Goal: Contribute content

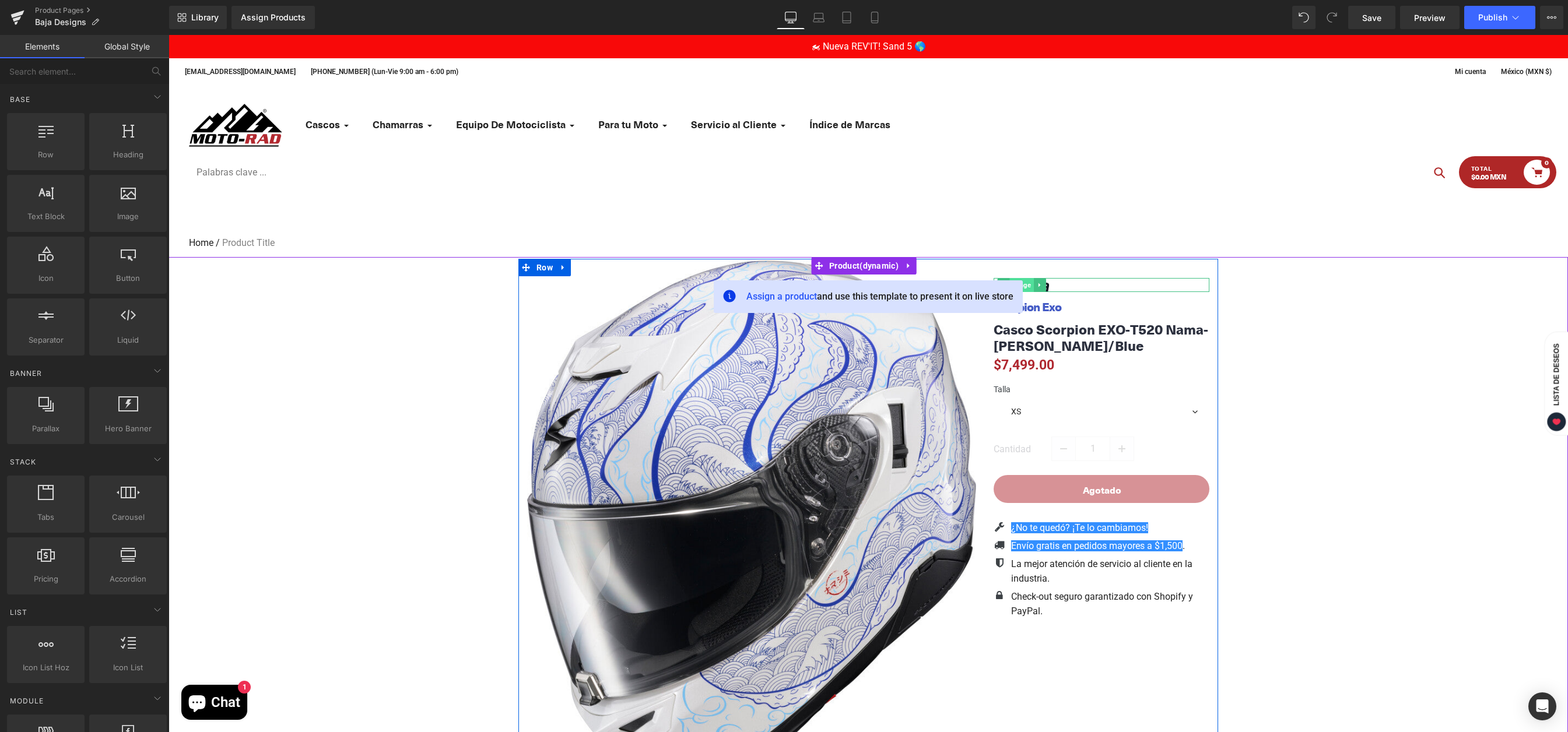
click at [1026, 287] on span "Image" at bounding box center [1021, 285] width 24 height 14
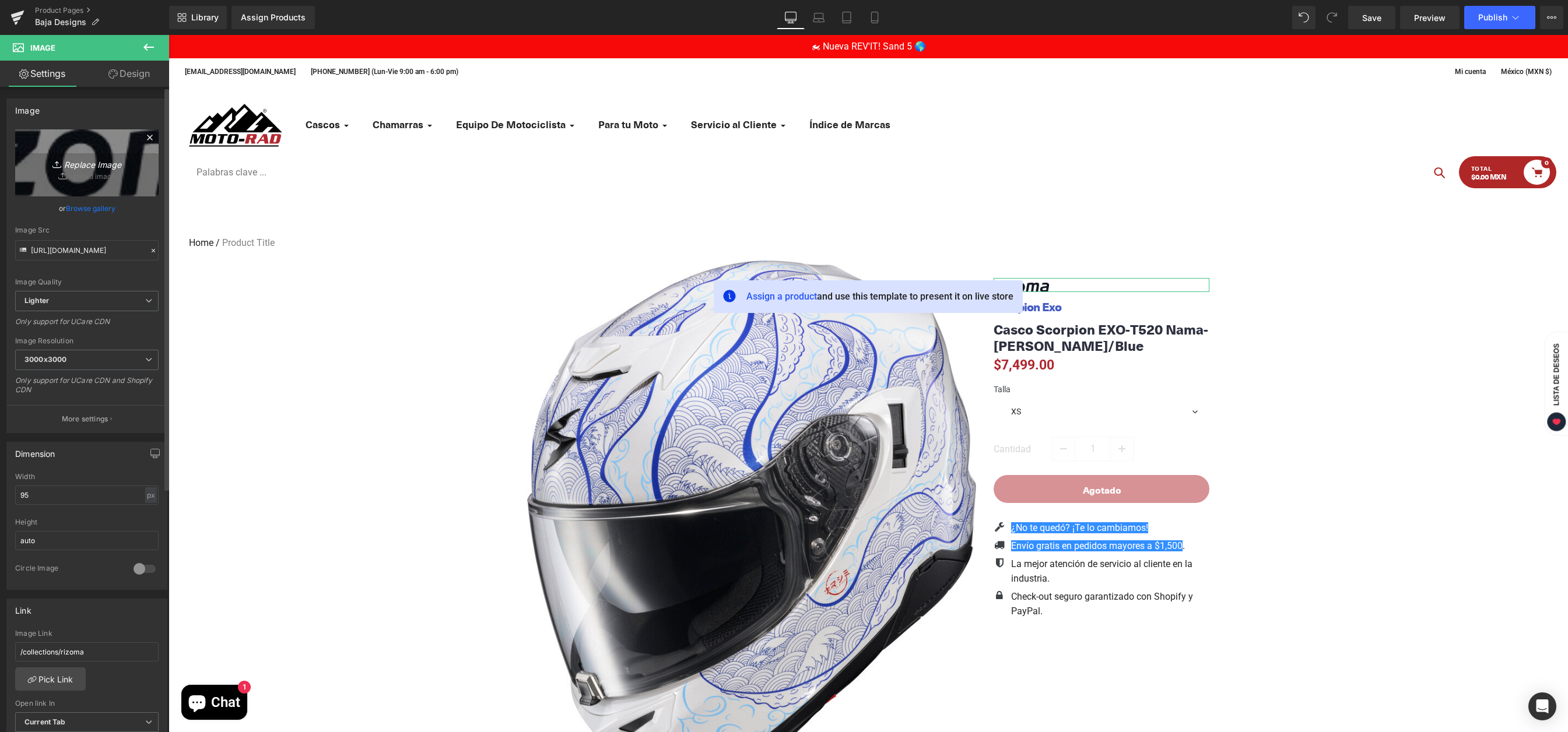
click at [90, 166] on icon "Replace Image" at bounding box center [86, 163] width 93 height 15
type input "C:\fakepath\Baja Designs Logo.jpg"
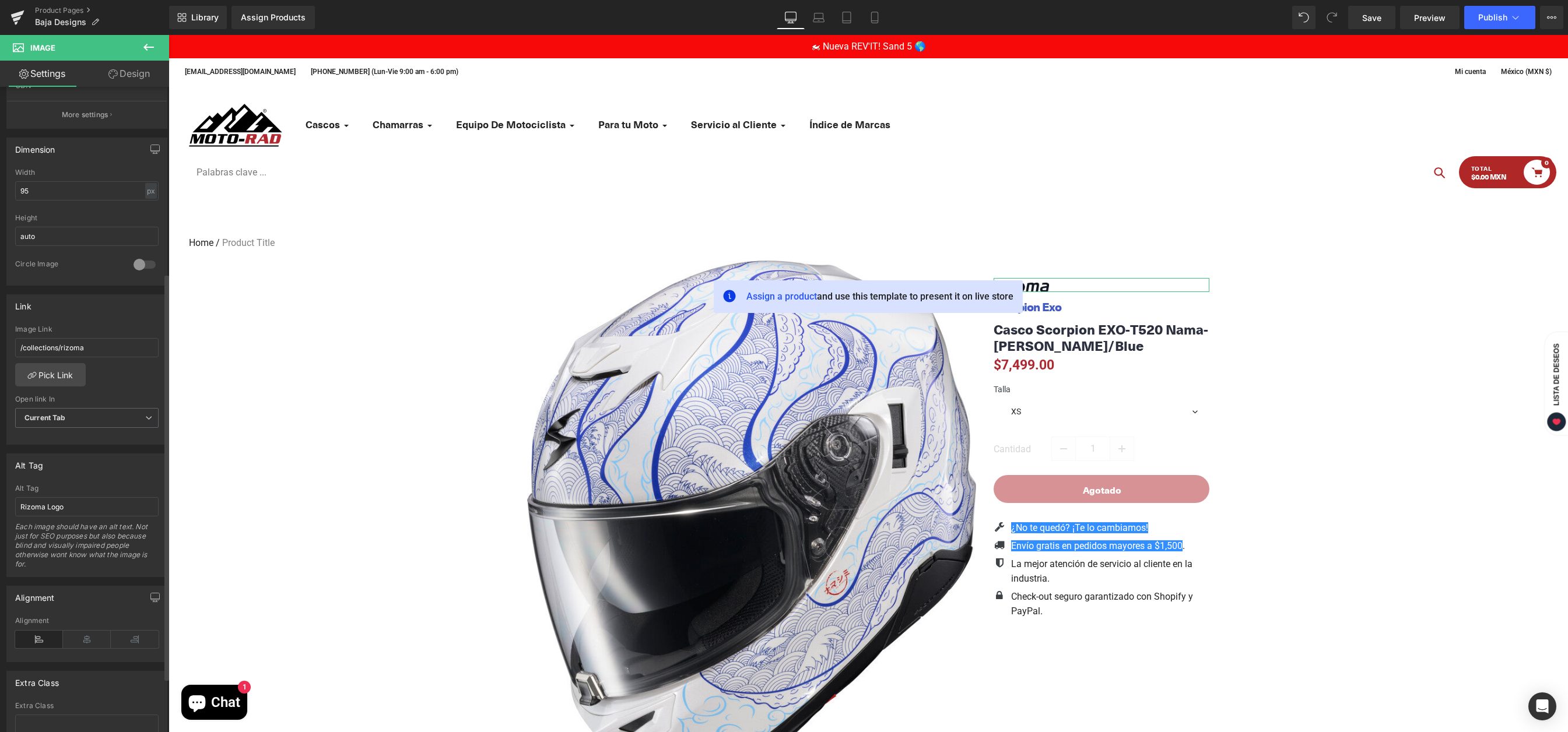
type input "https://ucarecdn.com/b21adbe4-2c77-4fd2-aaf1-7789e84963c3/-/format/auto/-/previ…"
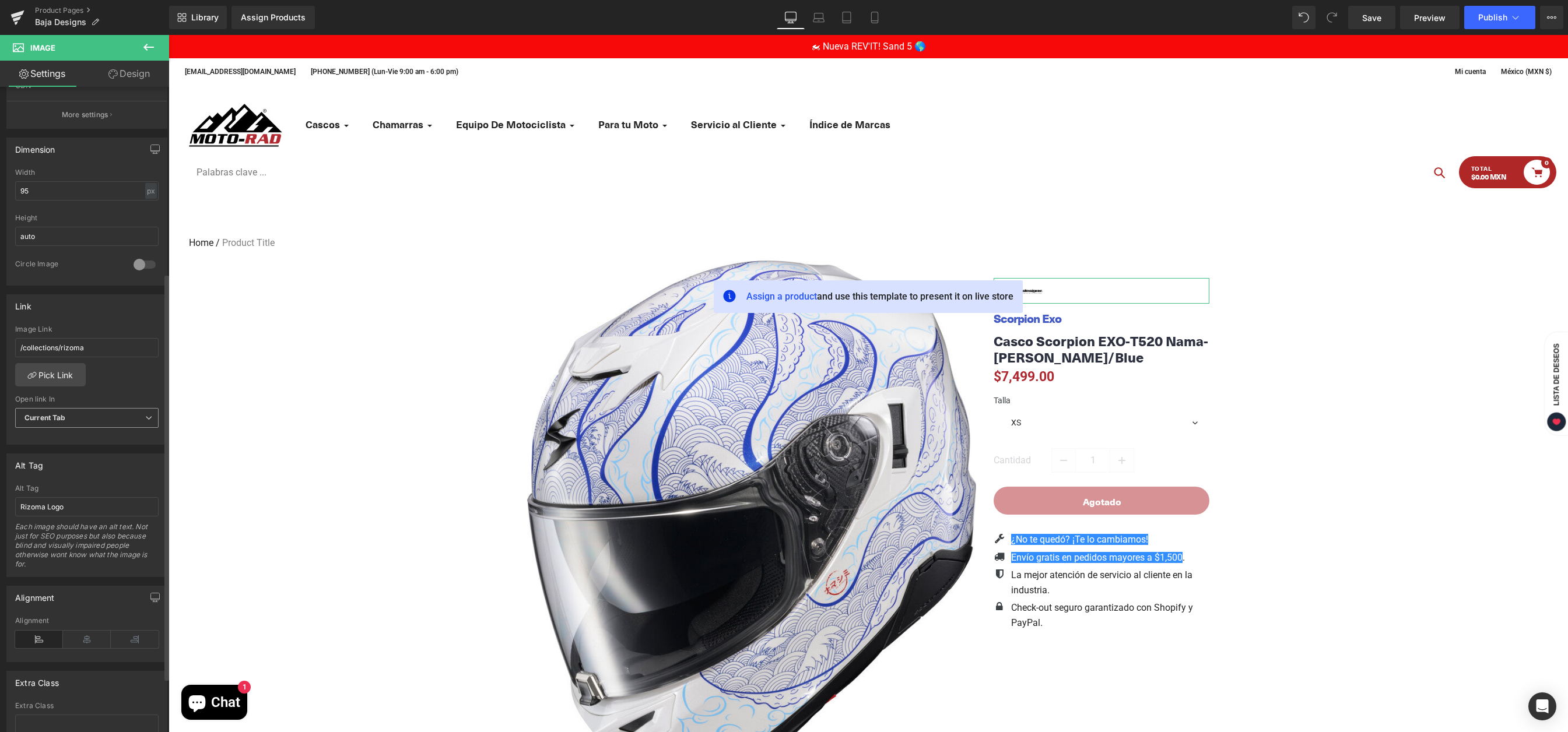
scroll to position [304, 0]
click at [61, 368] on link "Pick Link" at bounding box center [51, 374] width 71 height 23
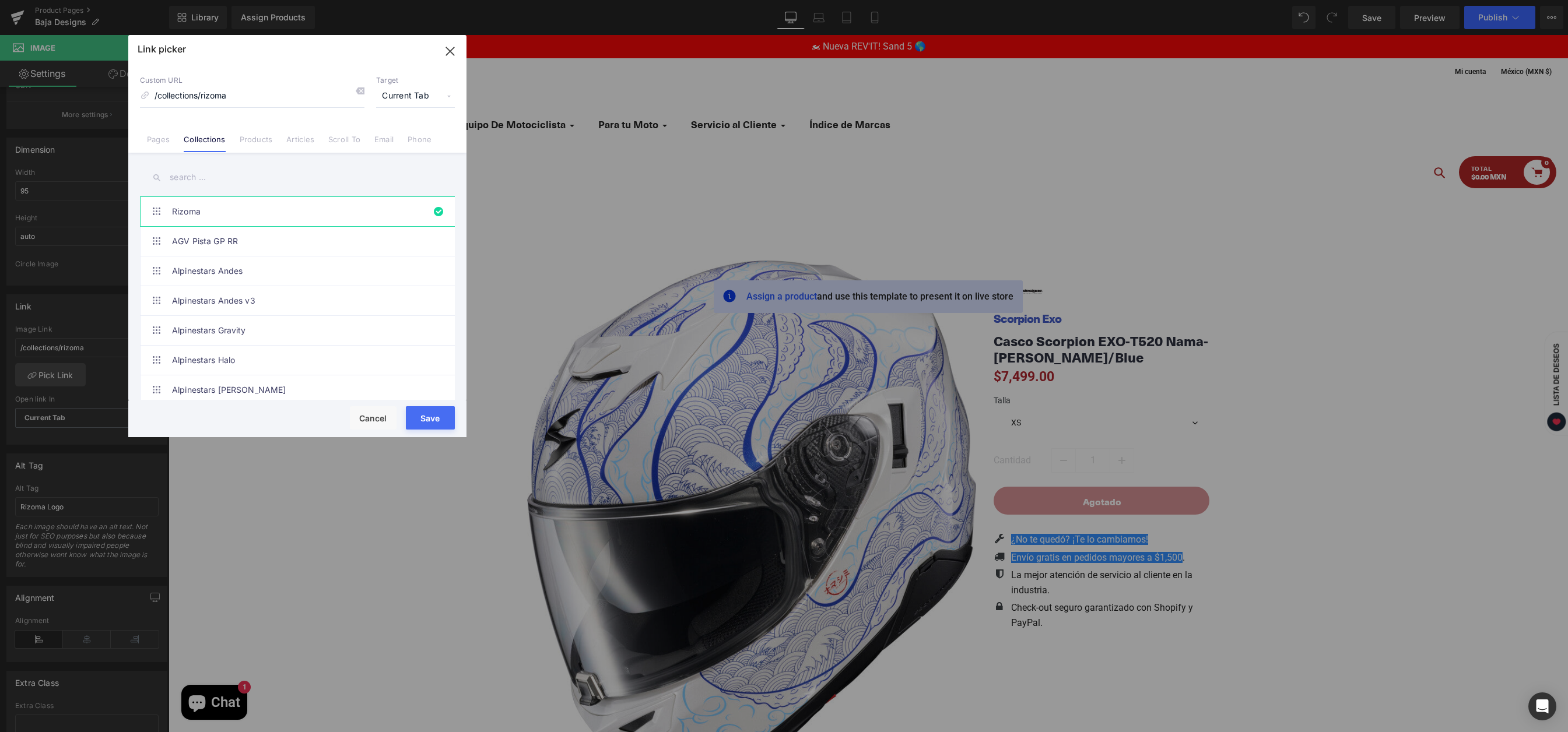
click at [0, 0] on input "text" at bounding box center [0, 0] width 0 height 0
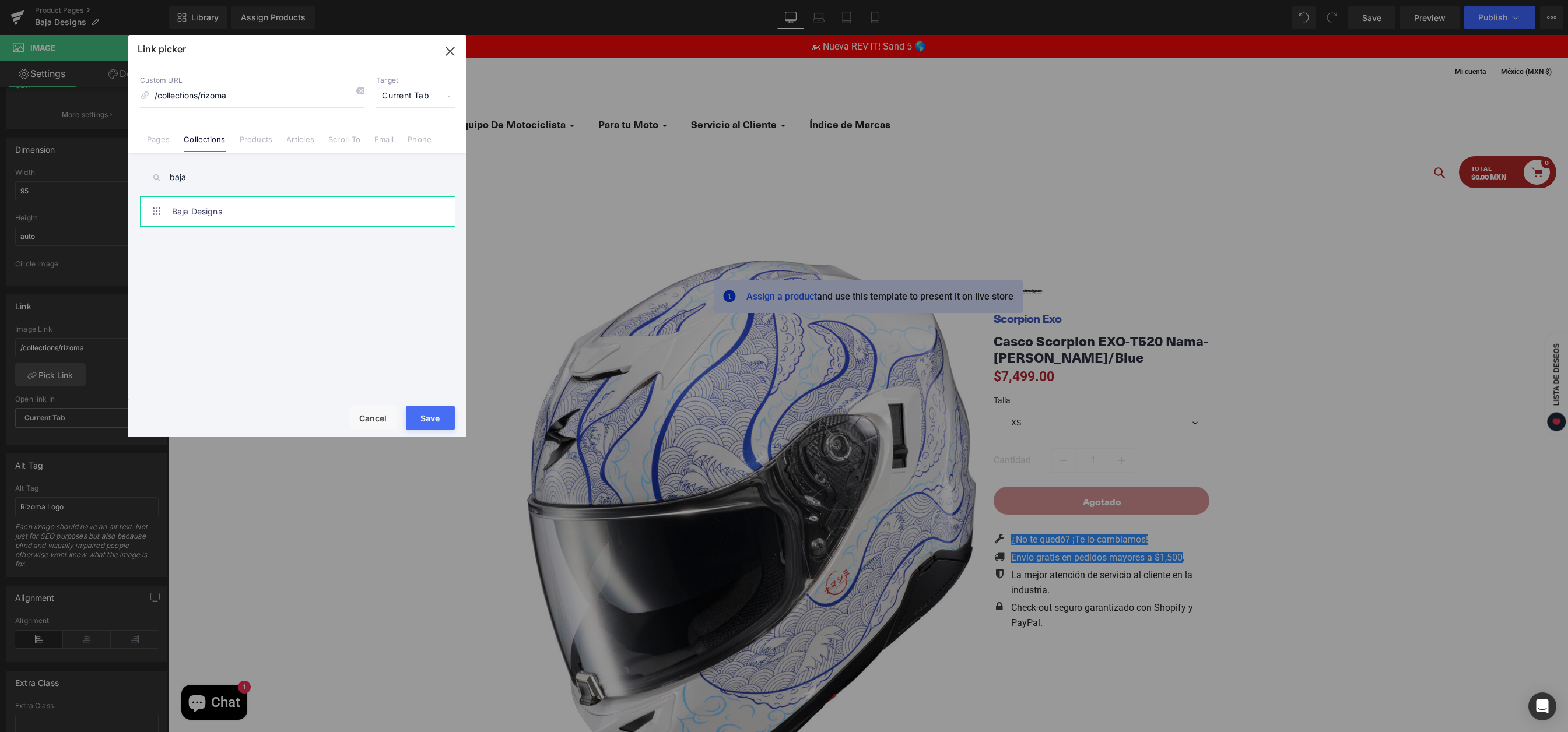
type input "baja"
click at [0, 0] on link "Baja Designs" at bounding box center [0, 0] width 0 height 0
type input "/collections/baja-designs"
click at [440, 415] on button "Save" at bounding box center [431, 418] width 49 height 23
type input "/collections/baja-designs"
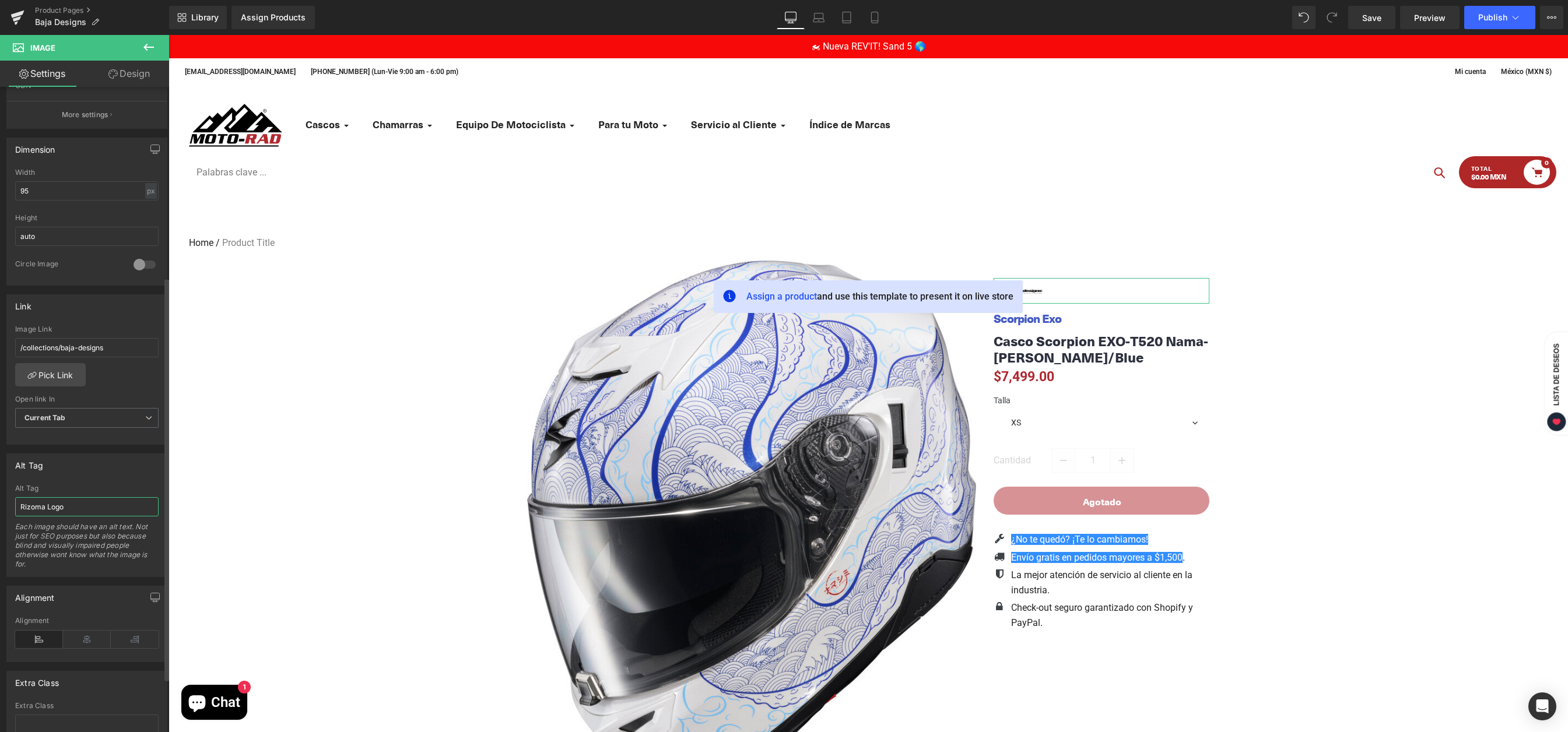
click at [35, 507] on input "Rizoma Logo" at bounding box center [87, 506] width 143 height 19
type input "Baja Designs Logo"
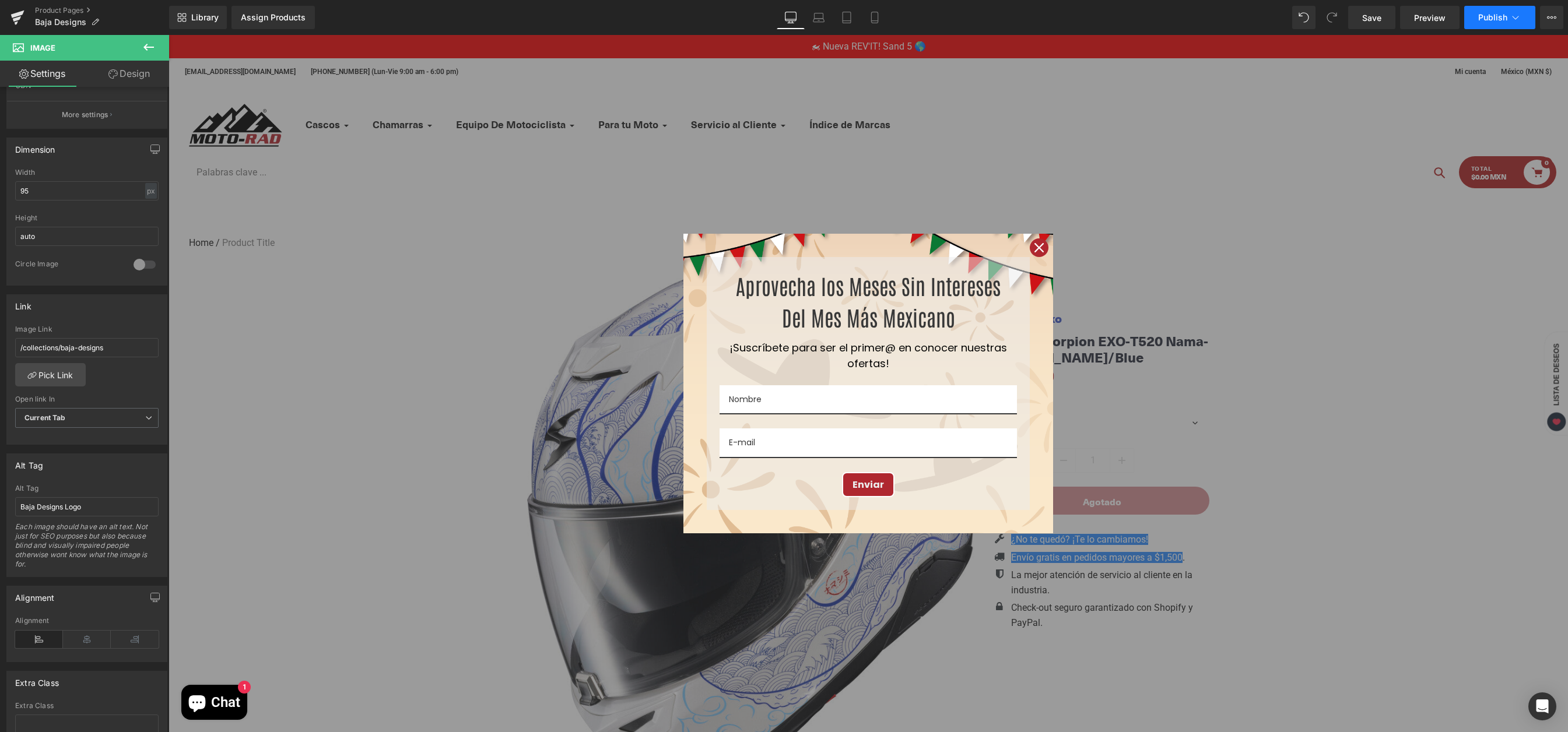
click at [1485, 22] on button "Publish" at bounding box center [1499, 18] width 71 height 23
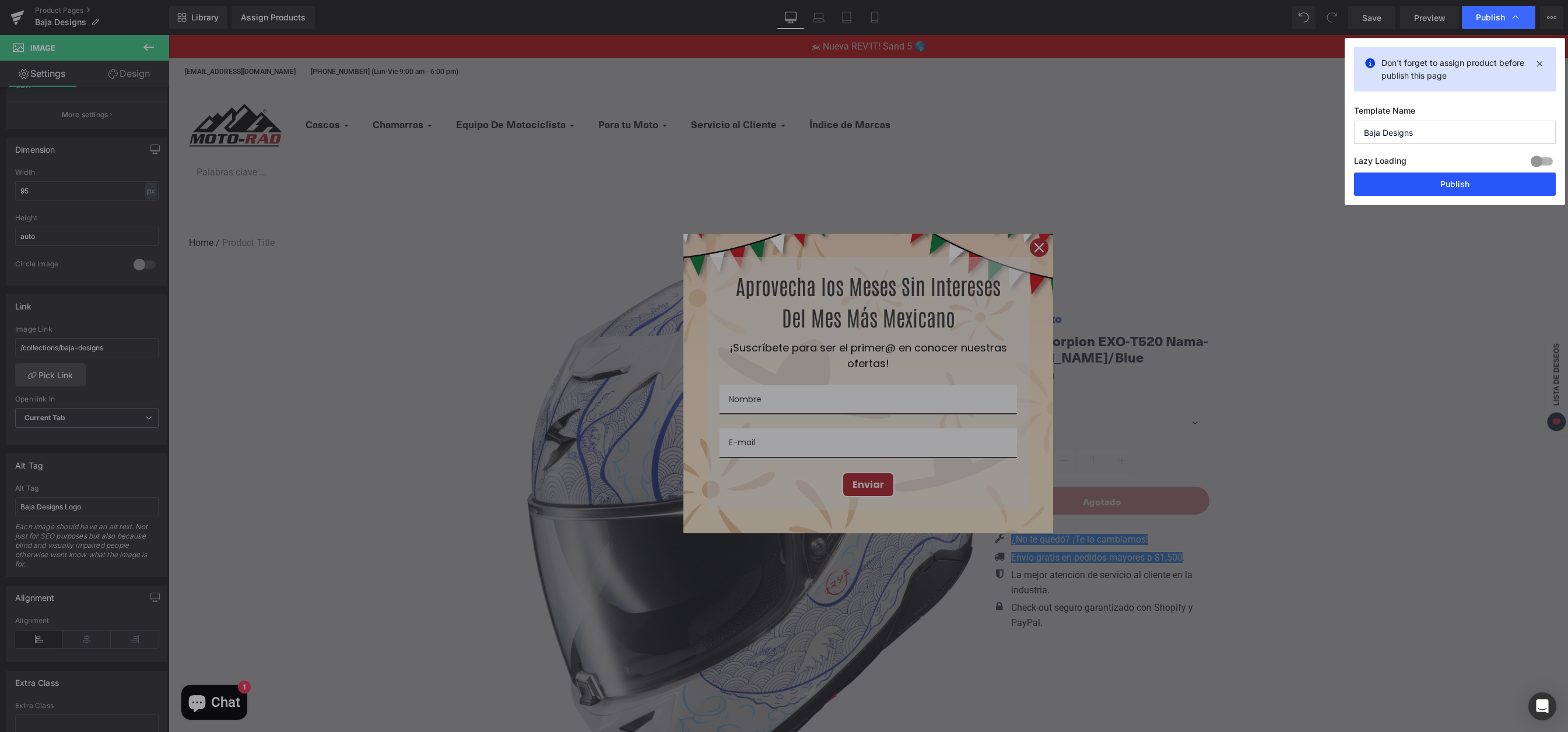
drag, startPoint x: 1412, startPoint y: 181, endPoint x: 987, endPoint y: 246, distance: 429.9
click at [1412, 181] on button "Publish" at bounding box center [1455, 184] width 202 height 23
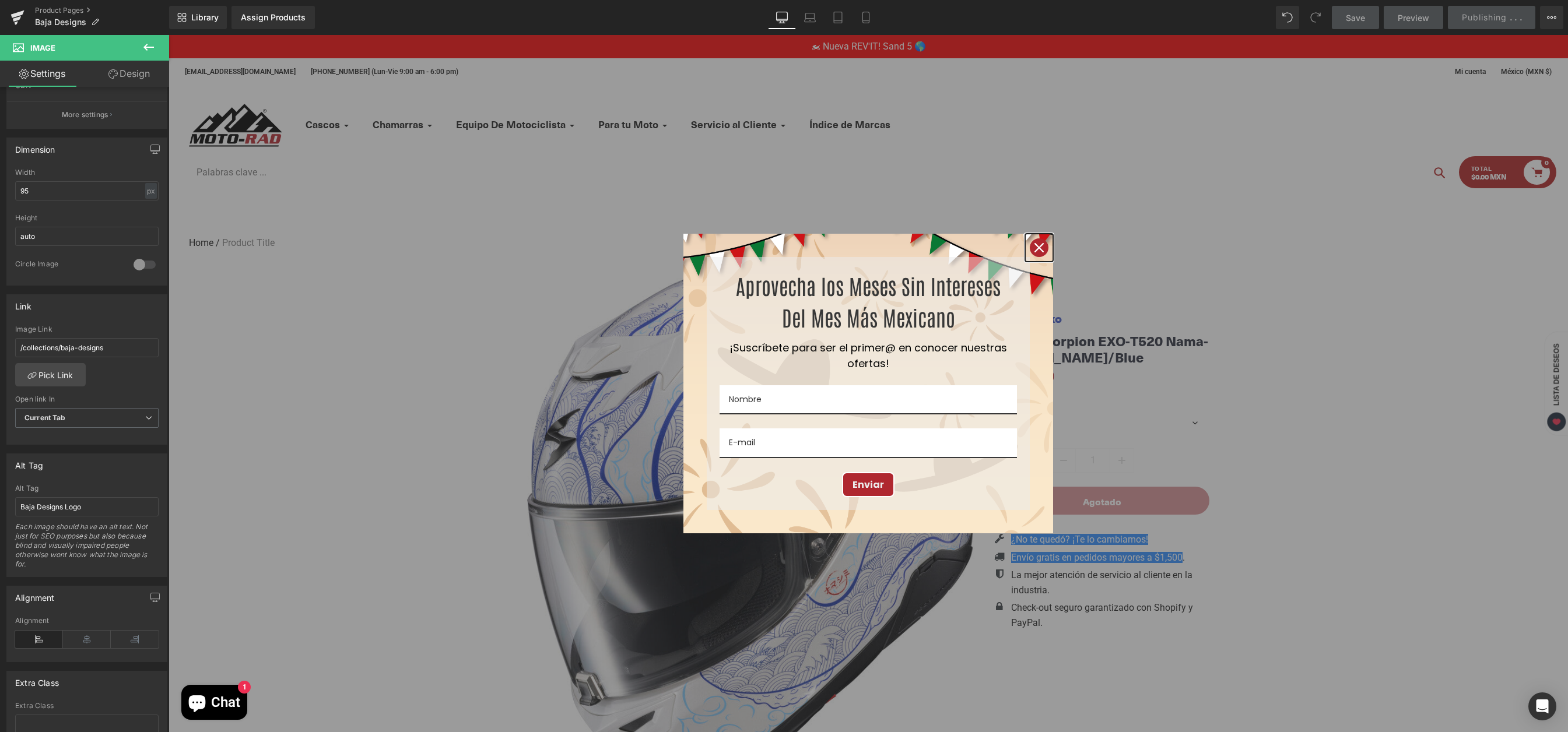
click at [1034, 249] on icon "close icon" at bounding box center [1039, 248] width 9 height 9
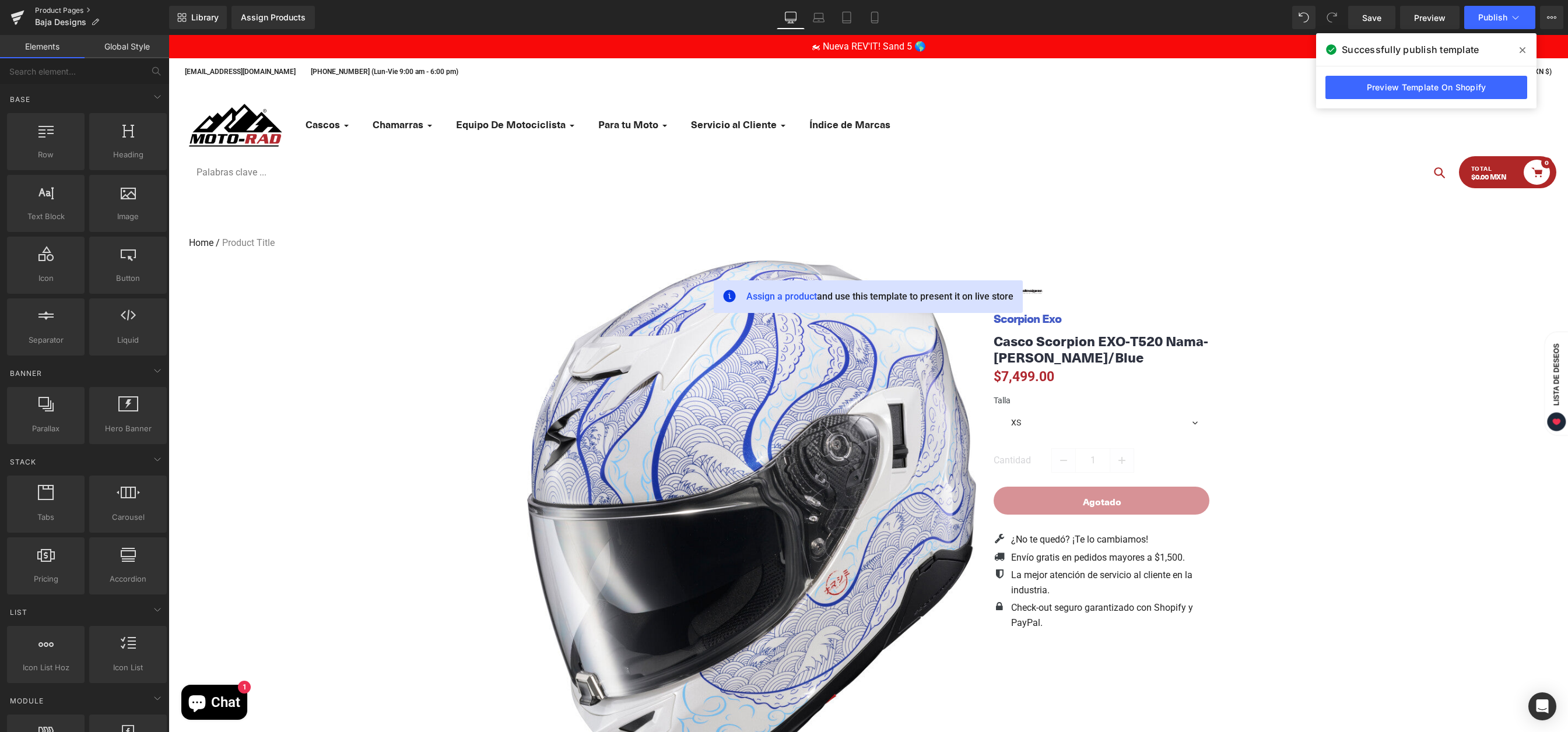
click at [62, 8] on link "Product Pages" at bounding box center [102, 11] width 134 height 9
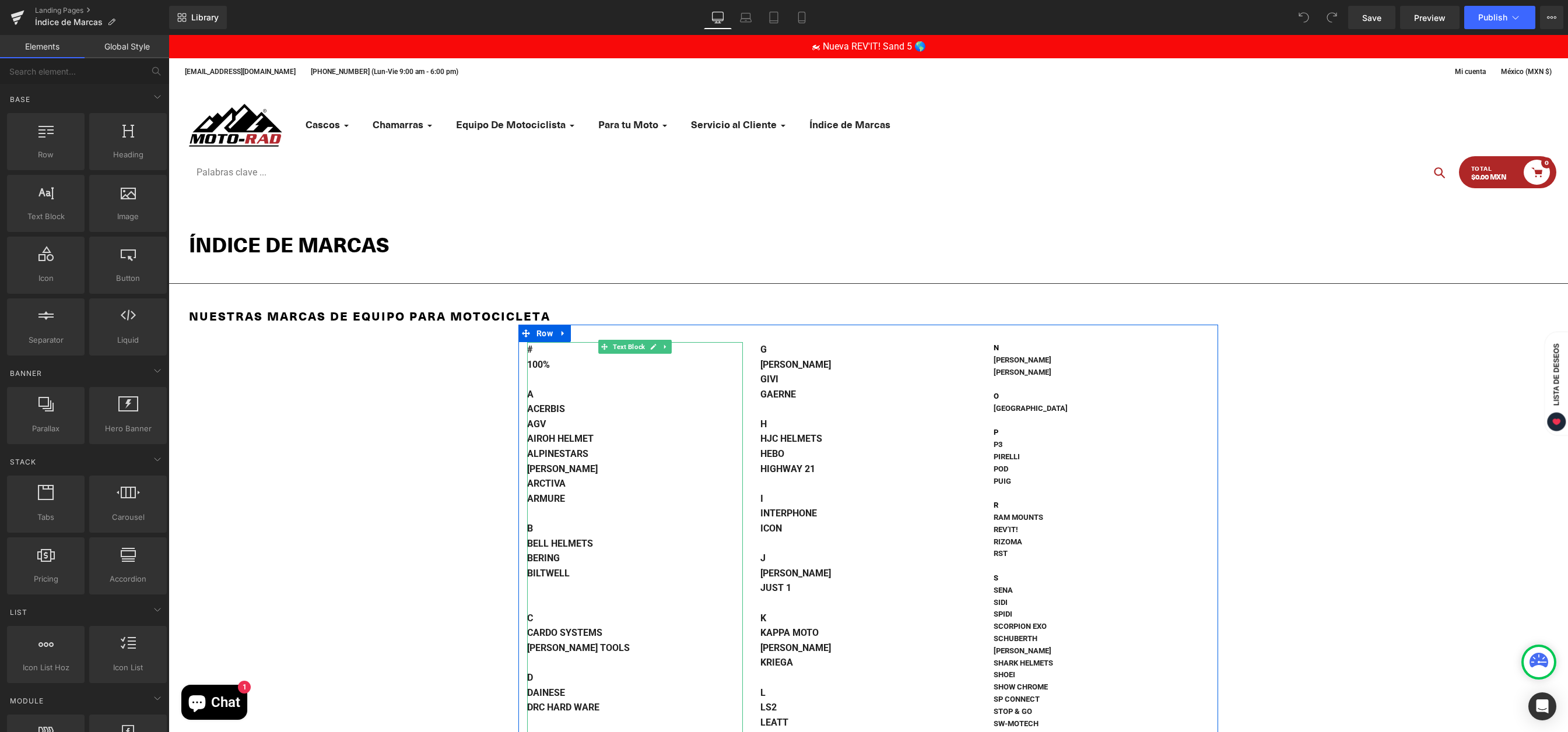
click at [572, 526] on div "B" at bounding box center [635, 529] width 216 height 15
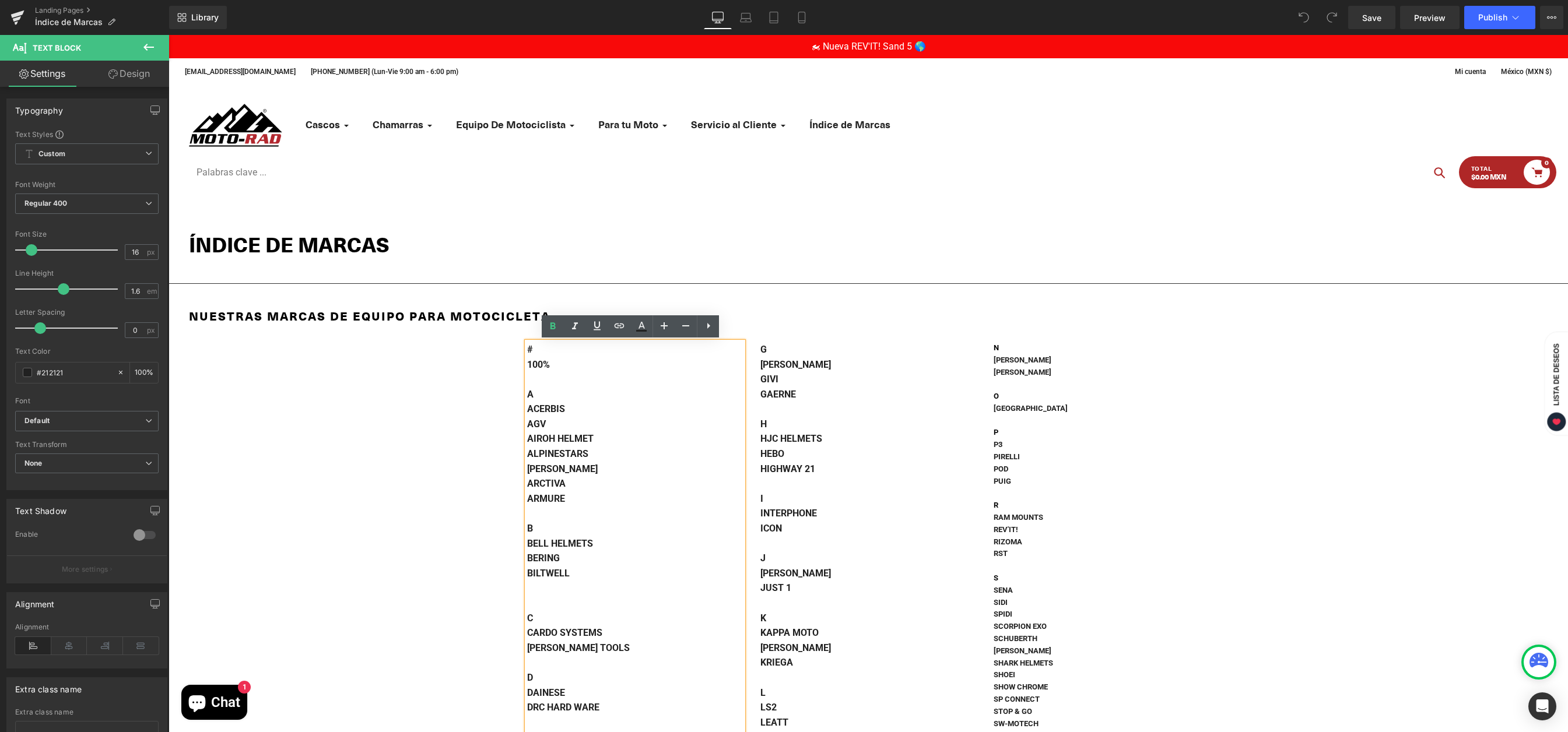
click at [539, 531] on div "B" at bounding box center [635, 529] width 216 height 15
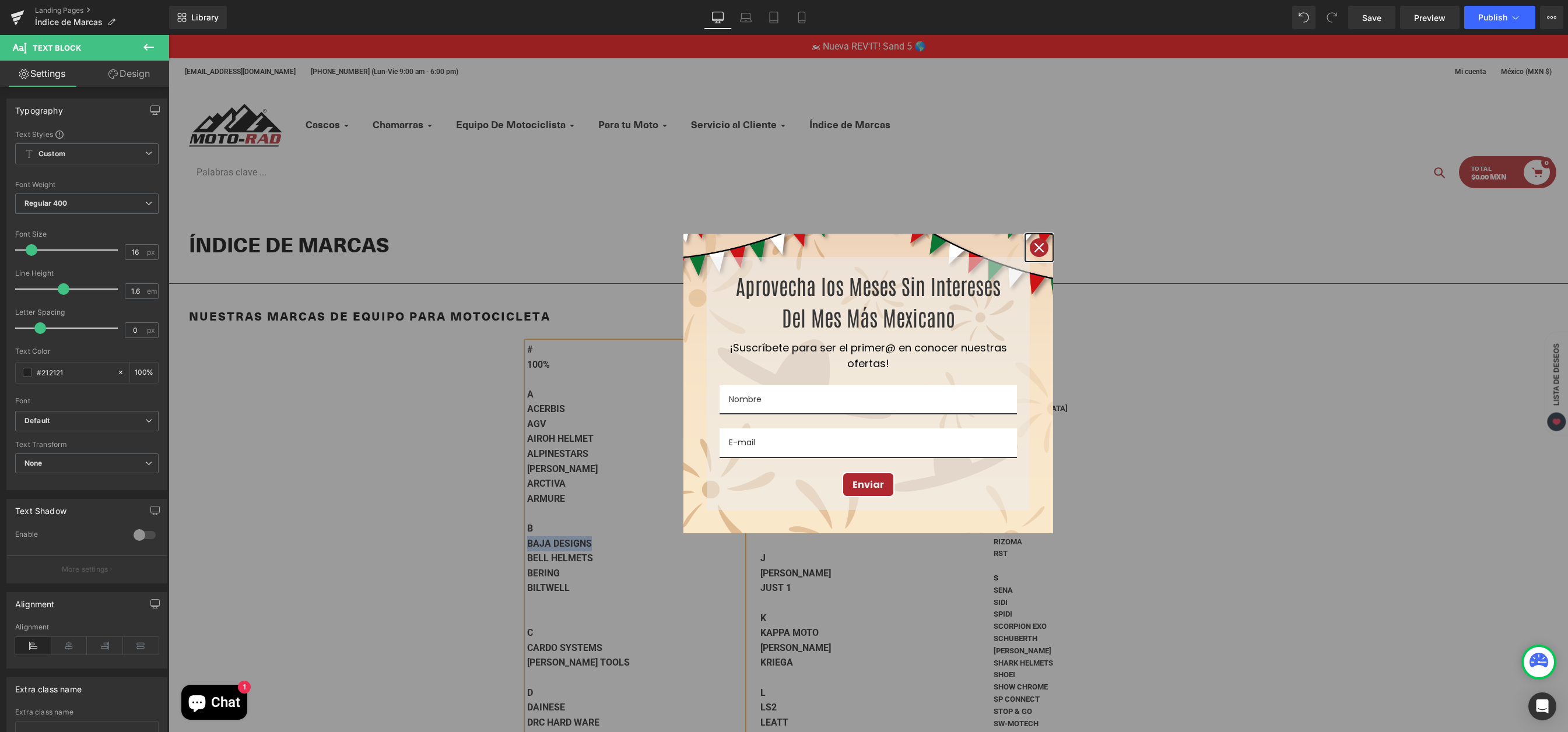
click at [1038, 248] on icon "close icon" at bounding box center [1039, 248] width 9 height 9
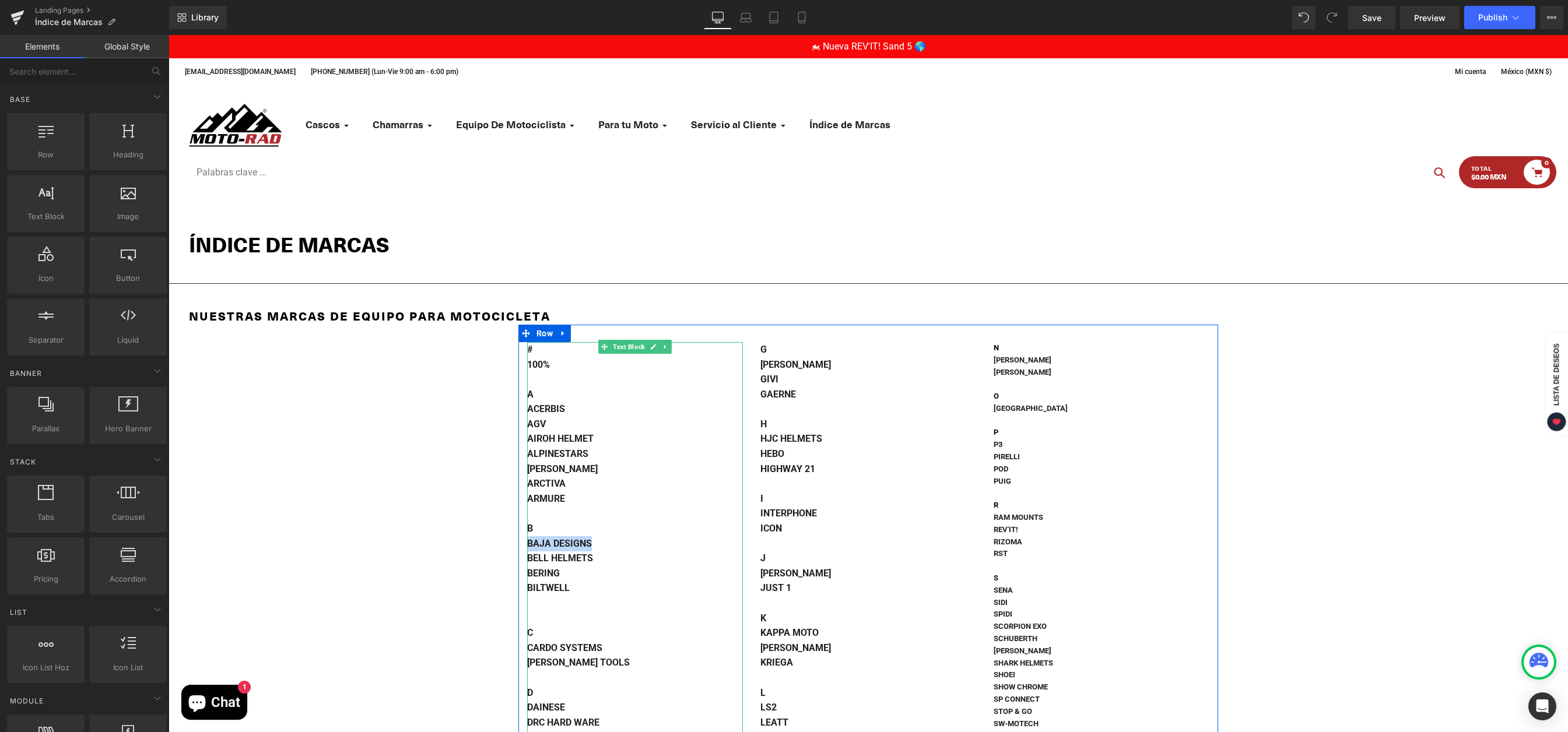
click at [555, 542] on strong "BAJA DESIGNS" at bounding box center [559, 543] width 65 height 11
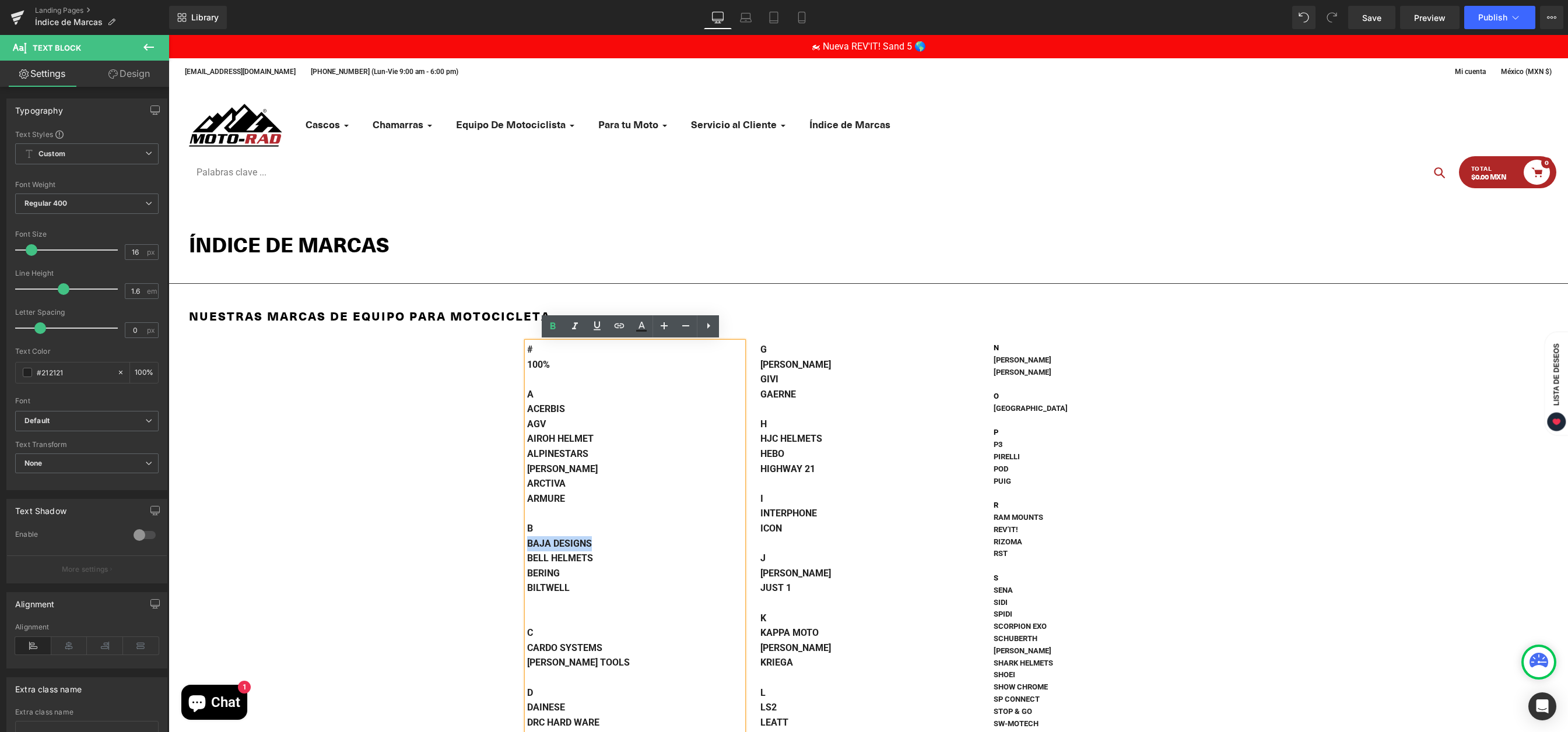
drag, startPoint x: 591, startPoint y: 542, endPoint x: 525, endPoint y: 544, distance: 66.0
click at [527, 544] on div "BAJA DESIGNS" at bounding box center [635, 544] width 216 height 15
click at [0, 0] on icon at bounding box center [0, 0] width 0 height 0
click at [569, 567] on input "text" at bounding box center [608, 568] width 180 height 29
paste input "[URL][DOMAIN_NAME]"
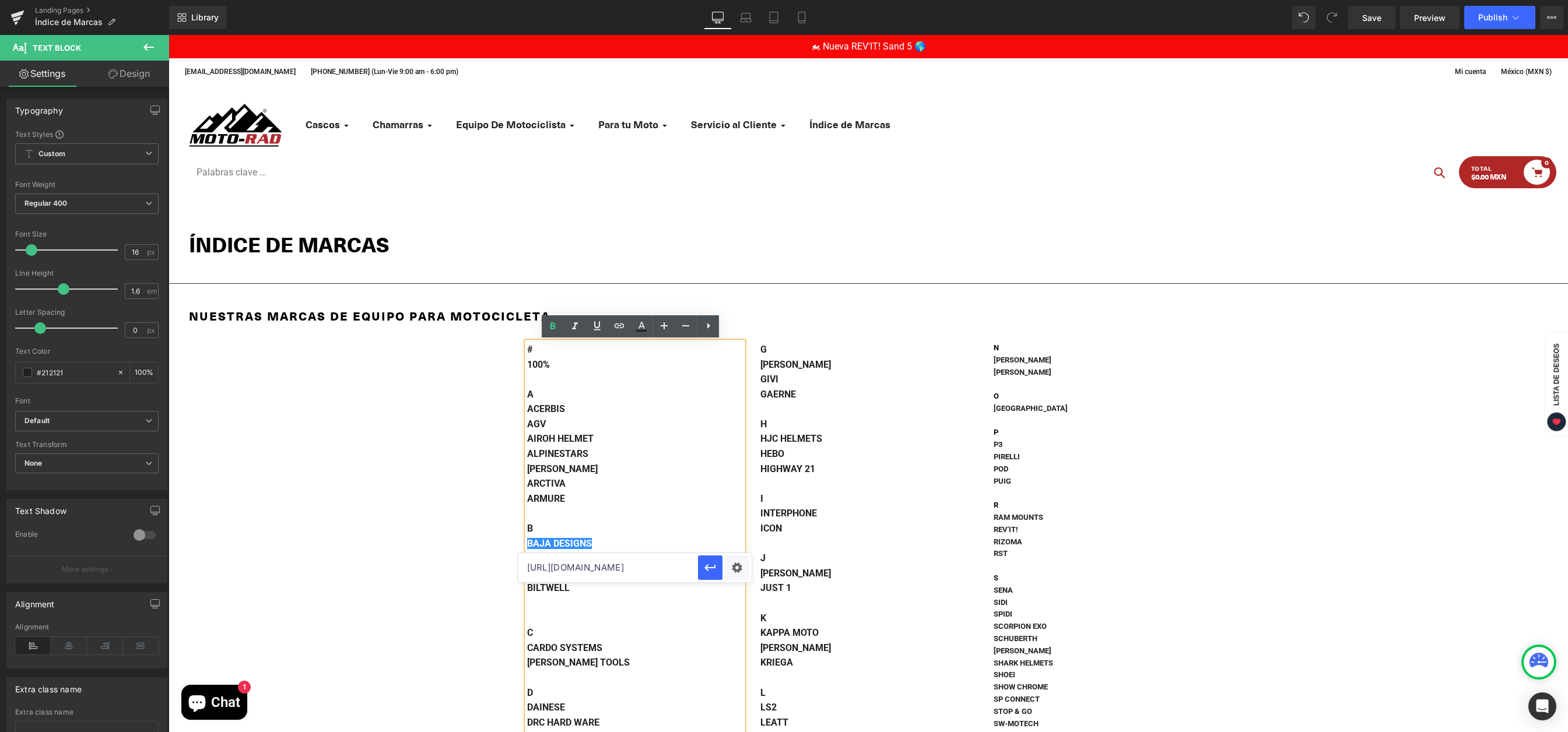
scroll to position [0, 39]
type input "[URL][DOMAIN_NAME]"
click at [704, 572] on icon "button" at bounding box center [710, 568] width 14 height 14
click at [1482, 27] on button "Publish" at bounding box center [1499, 18] width 71 height 23
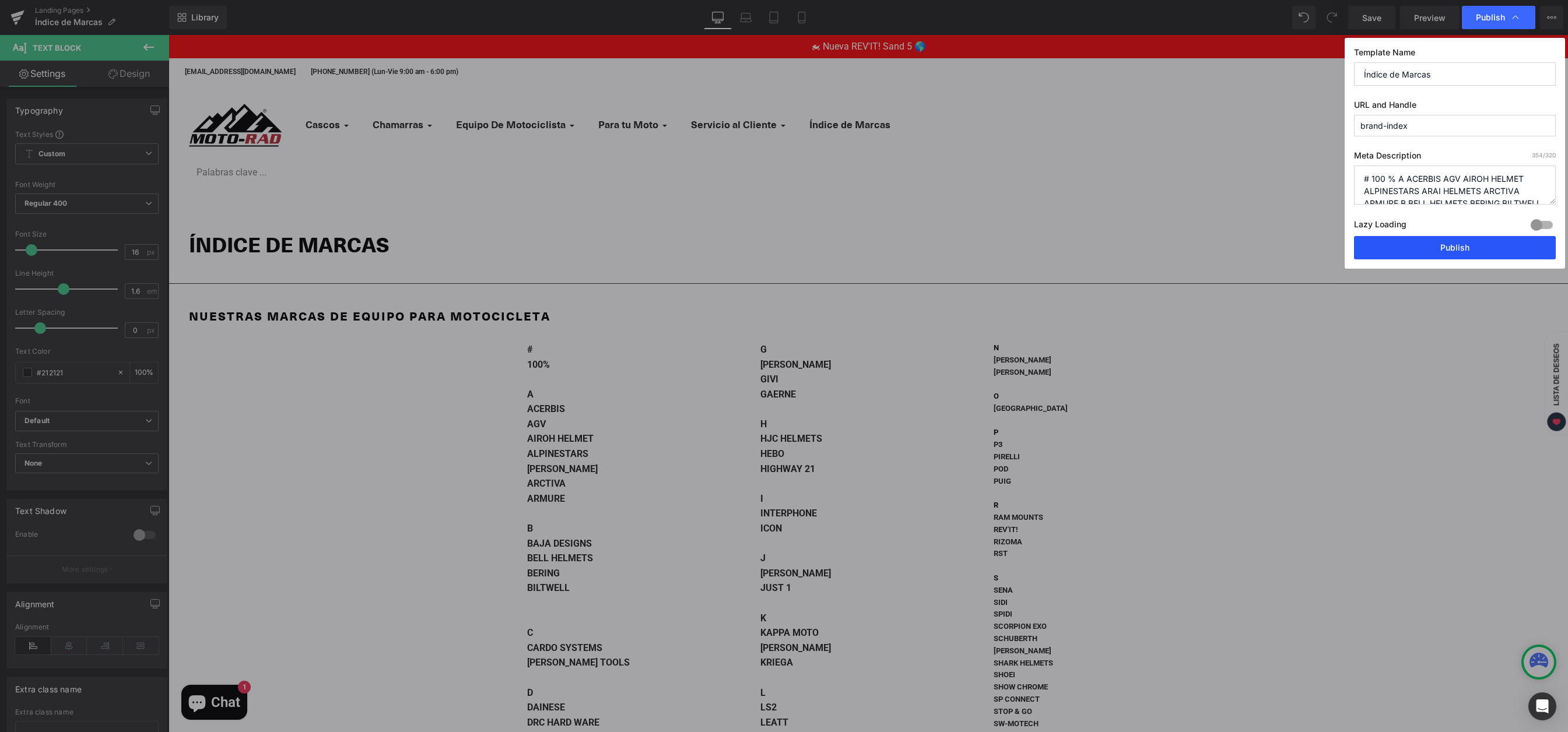
click at [1420, 250] on button "Publish" at bounding box center [1455, 247] width 202 height 23
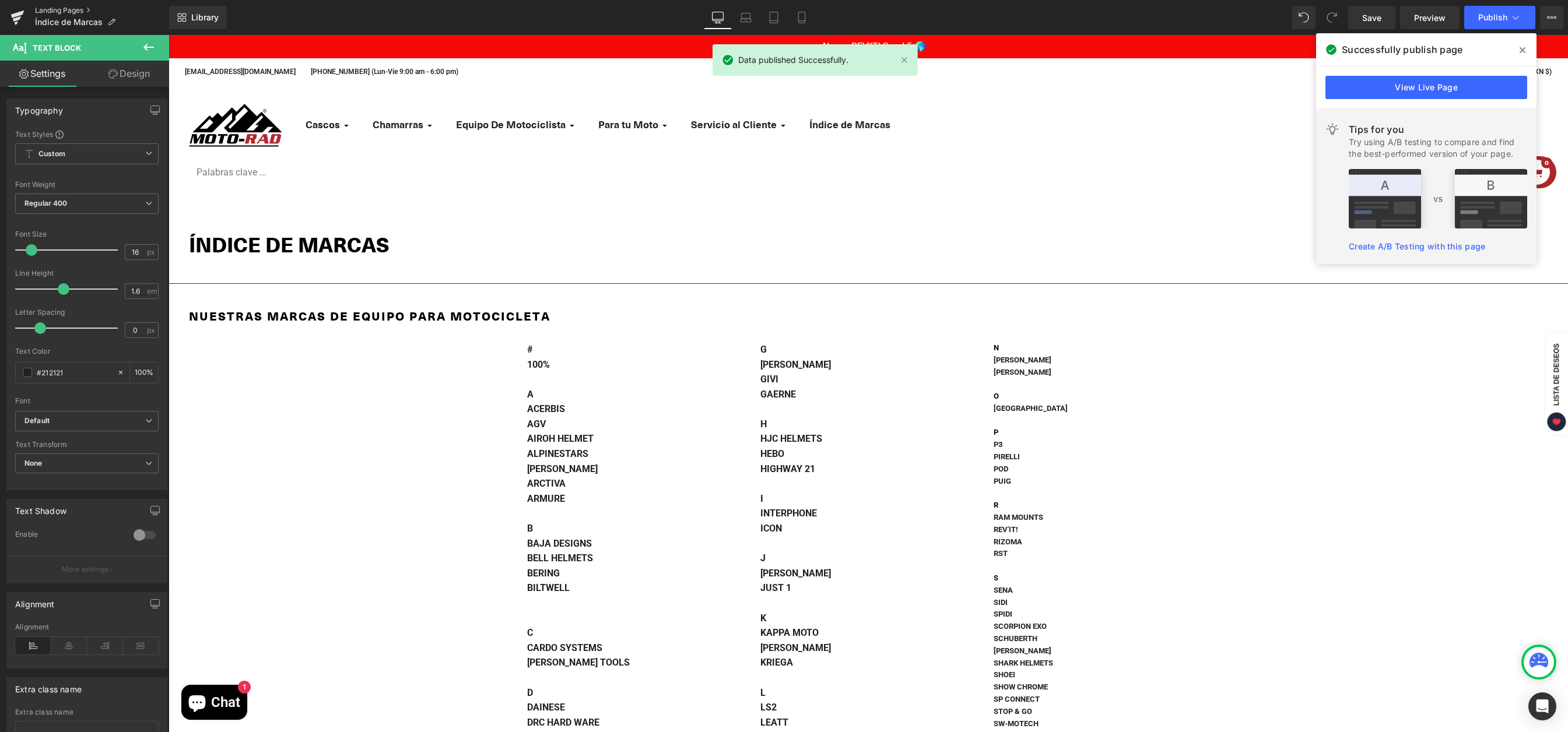
click at [63, 8] on link "Landing Pages" at bounding box center [102, 11] width 134 height 9
